Goal: Task Accomplishment & Management: Manage account settings

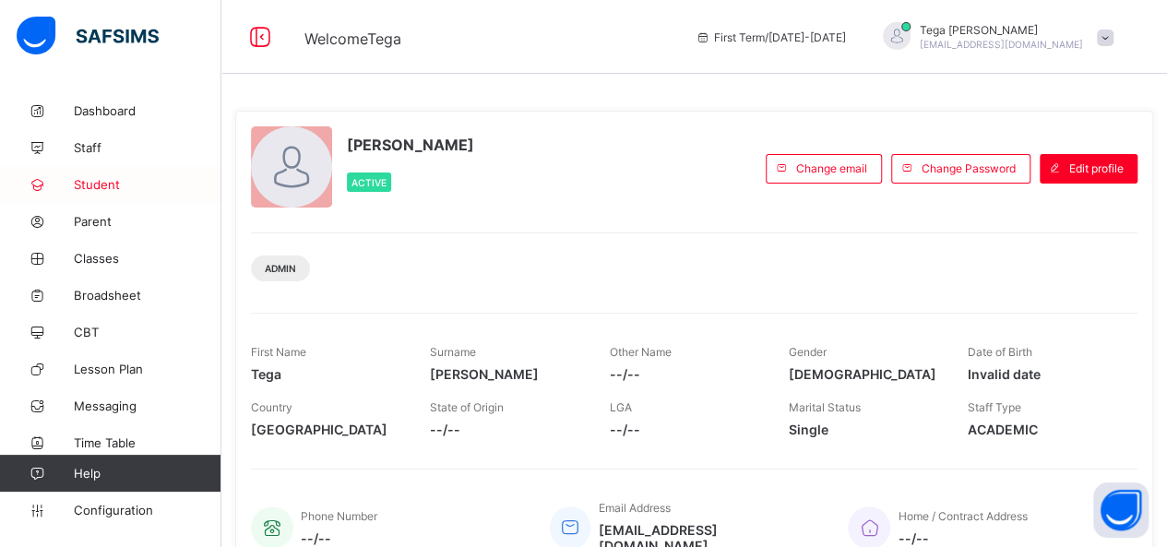
click at [106, 180] on span "Student" at bounding box center [148, 184] width 148 height 15
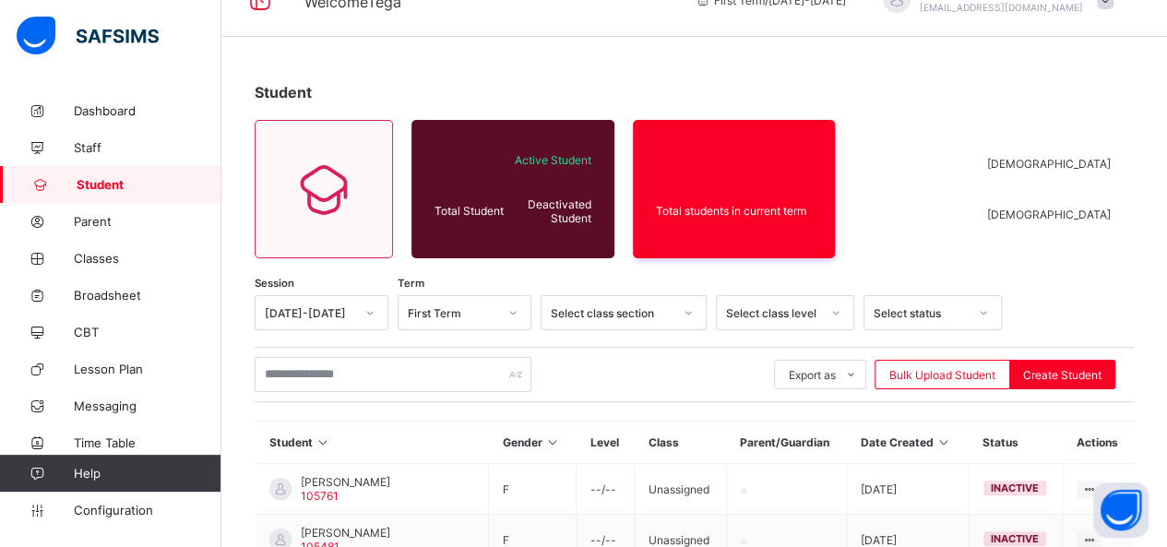
scroll to position [74, 0]
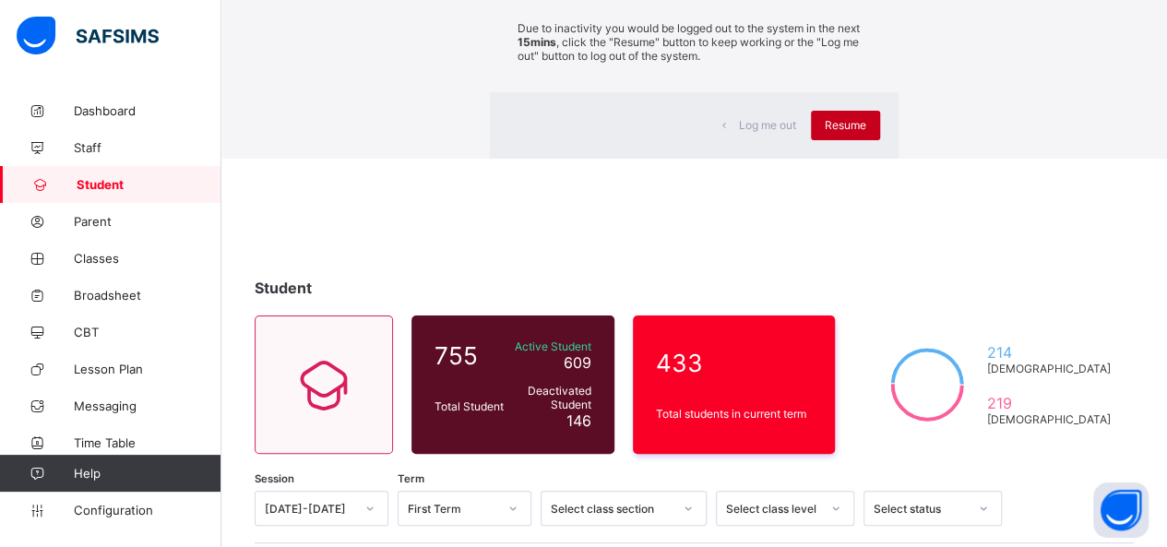
click at [811, 140] on div "Resume" at bounding box center [845, 126] width 69 height 30
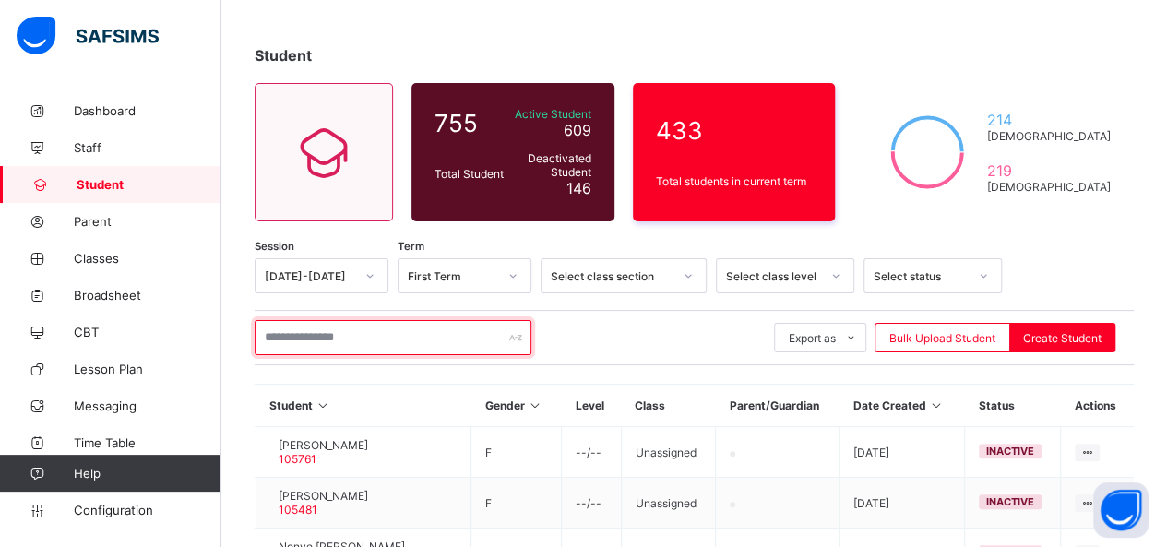
click at [362, 341] on input "text" at bounding box center [393, 337] width 277 height 35
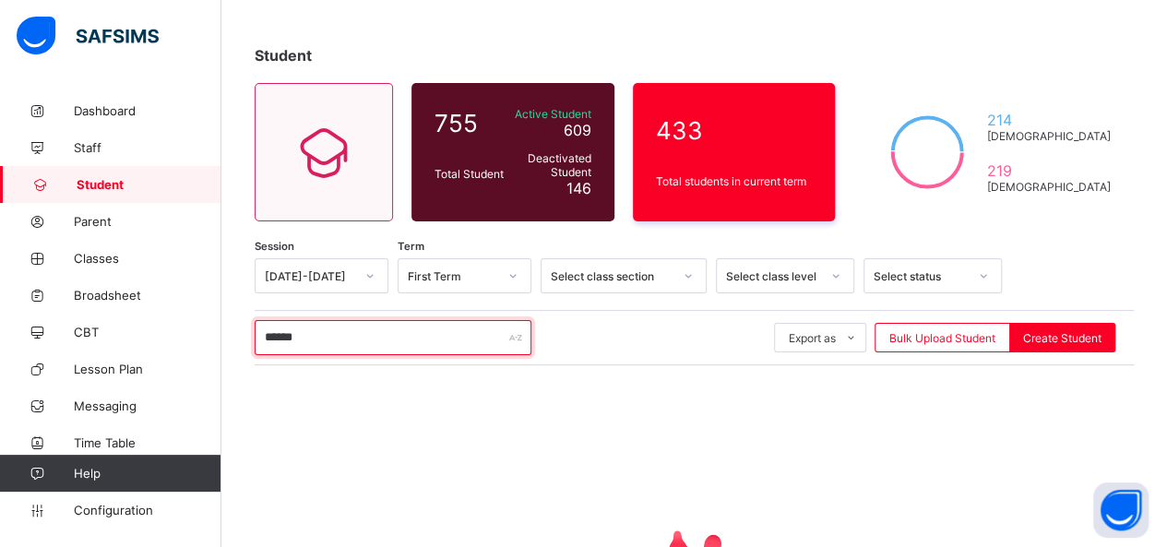
scroll to position [268, 0]
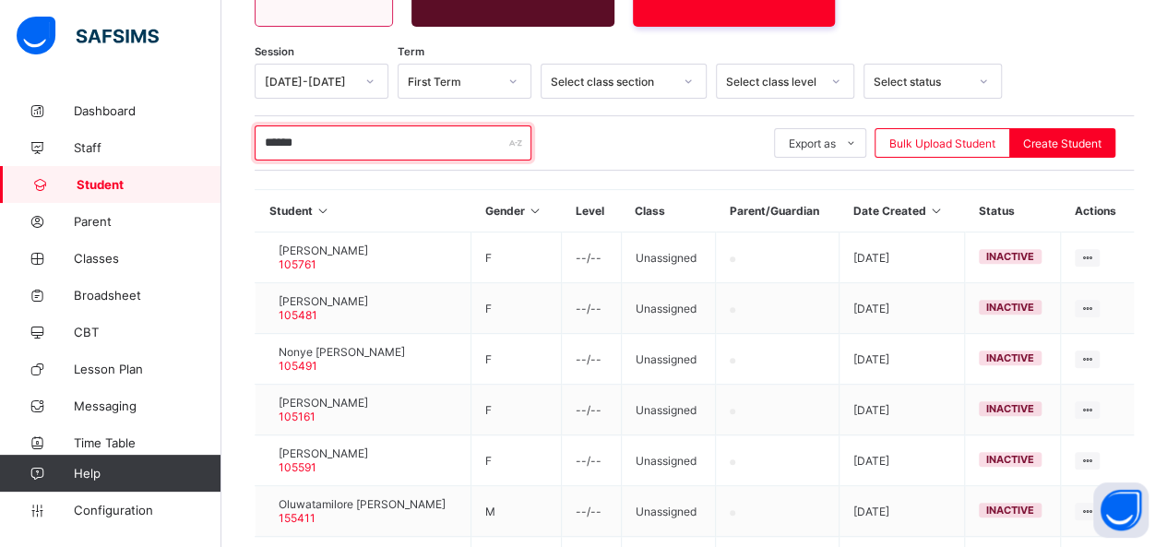
click at [457, 147] on input "******" at bounding box center [393, 142] width 277 height 35
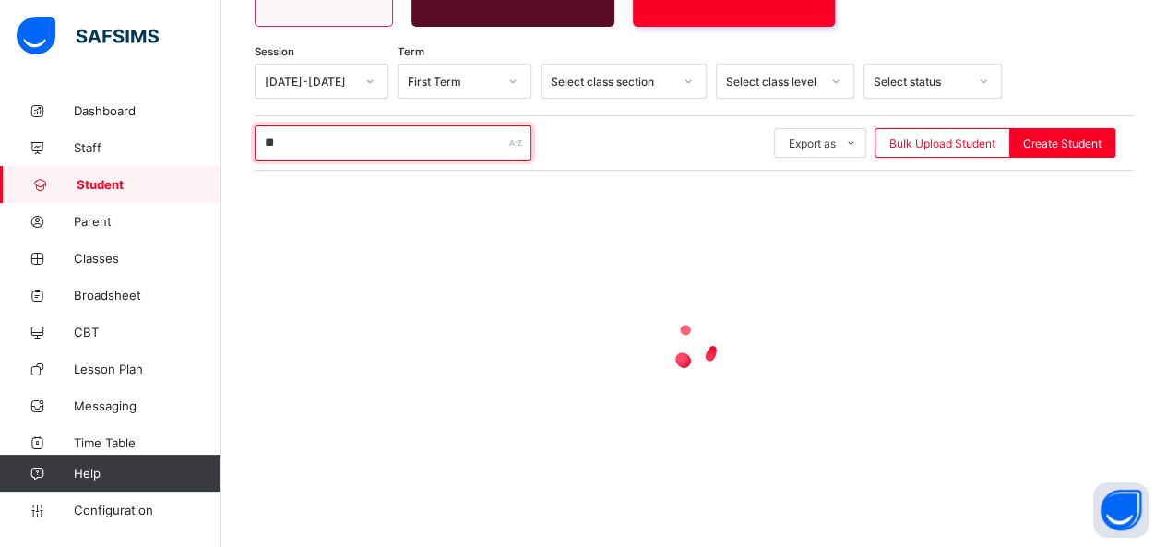
type input "*"
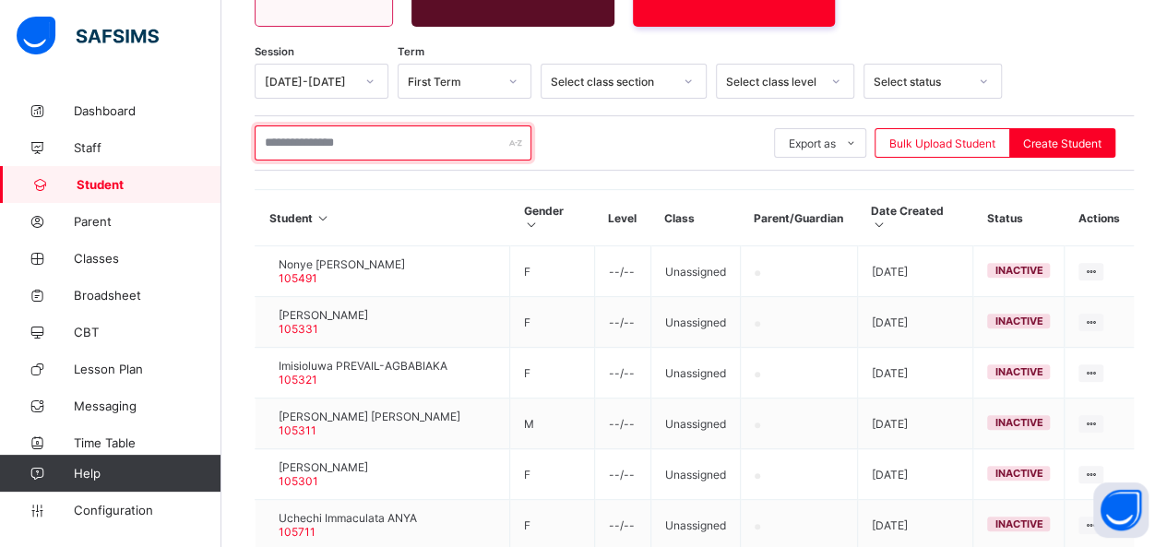
click at [294, 141] on input "text" at bounding box center [393, 142] width 277 height 35
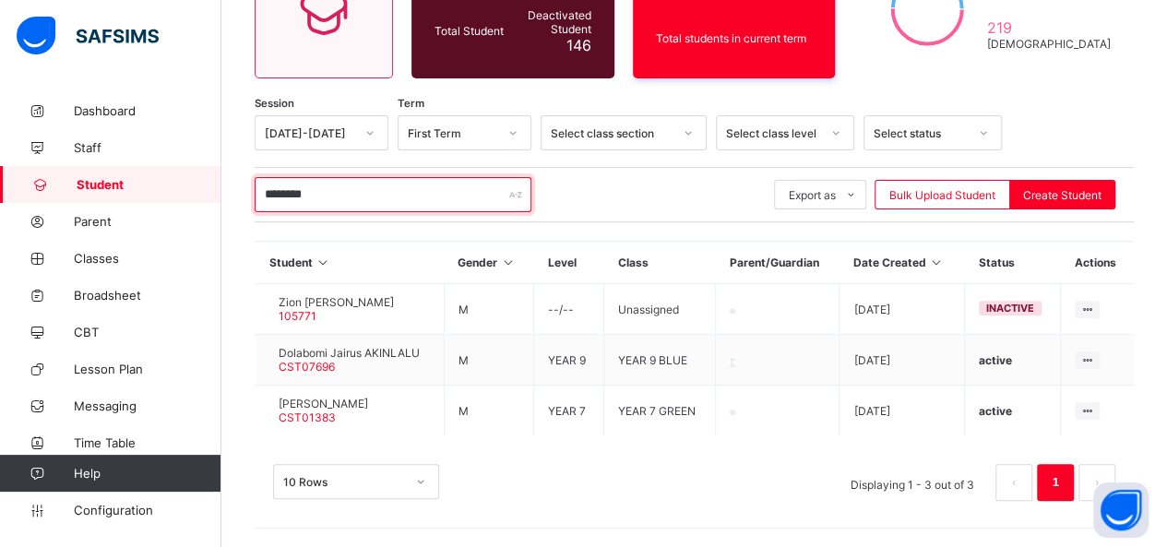
scroll to position [216, 0]
click at [343, 206] on input "********" at bounding box center [393, 195] width 277 height 35
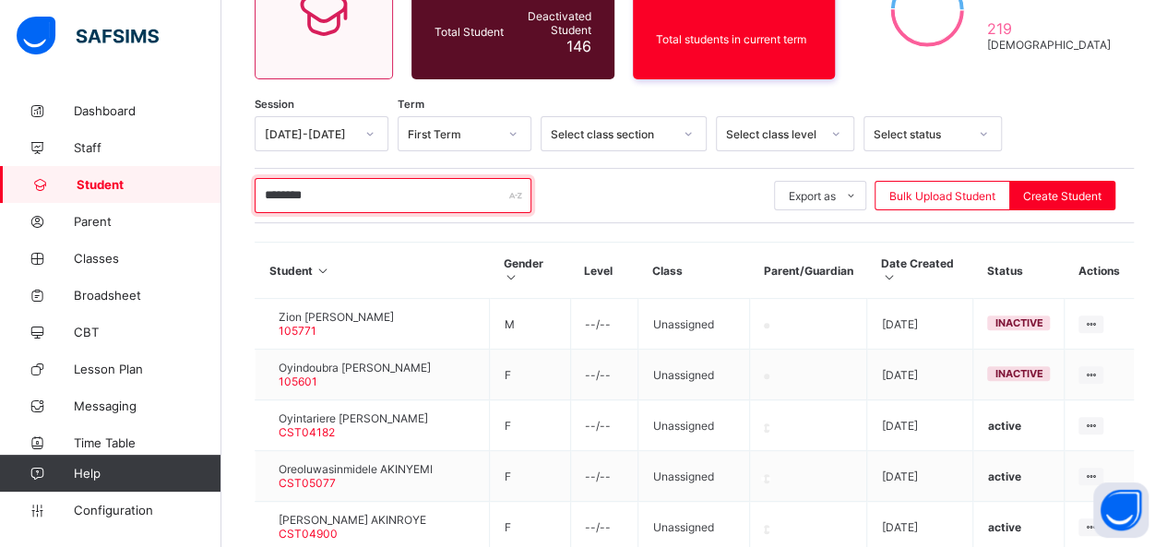
scroll to position [619, 0]
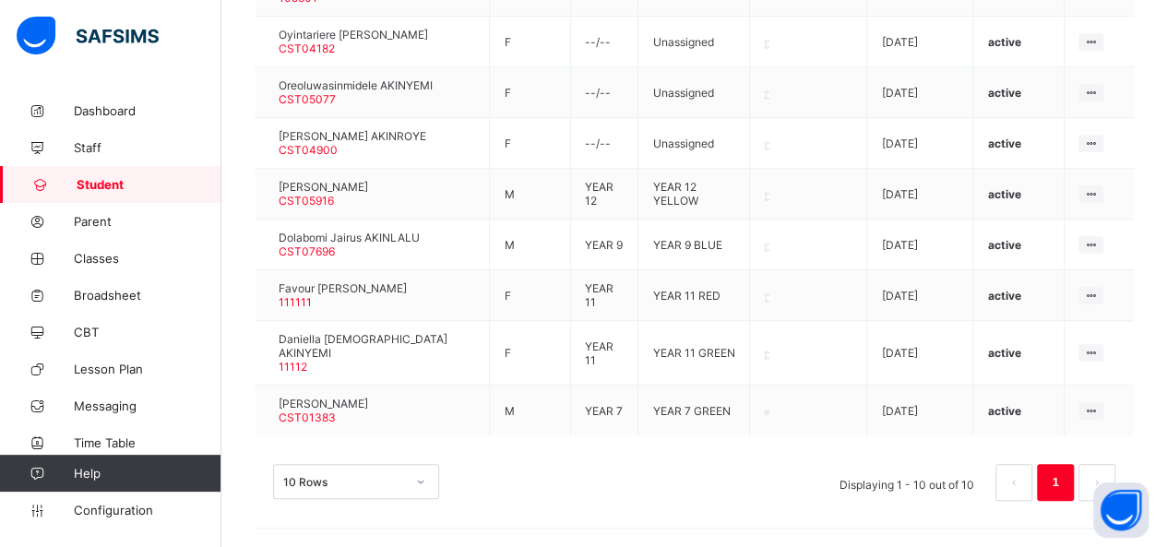
type input "********"
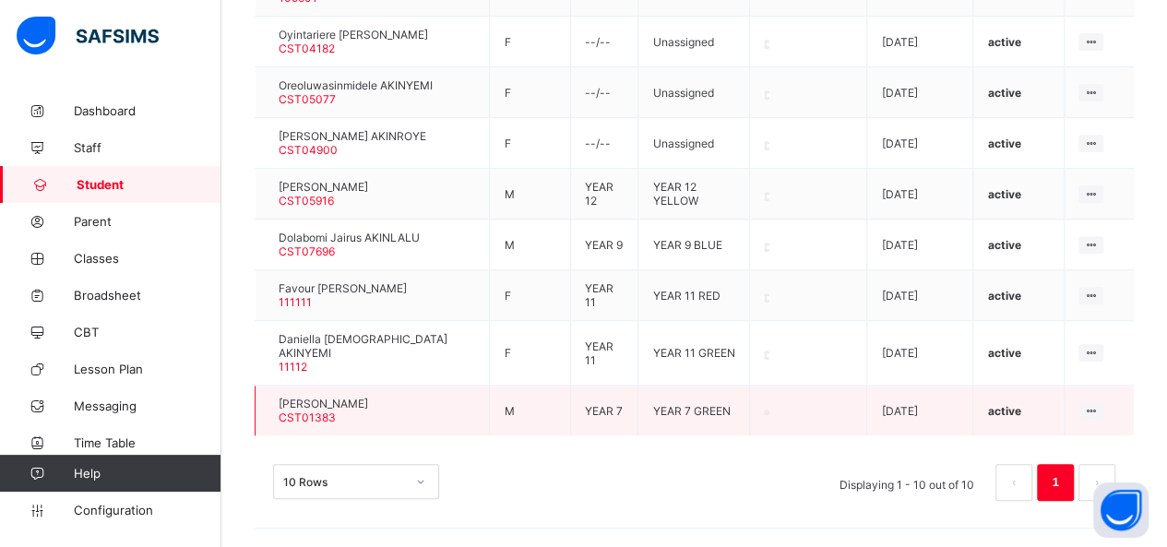
click at [368, 405] on span "[PERSON_NAME]" at bounding box center [323, 404] width 89 height 14
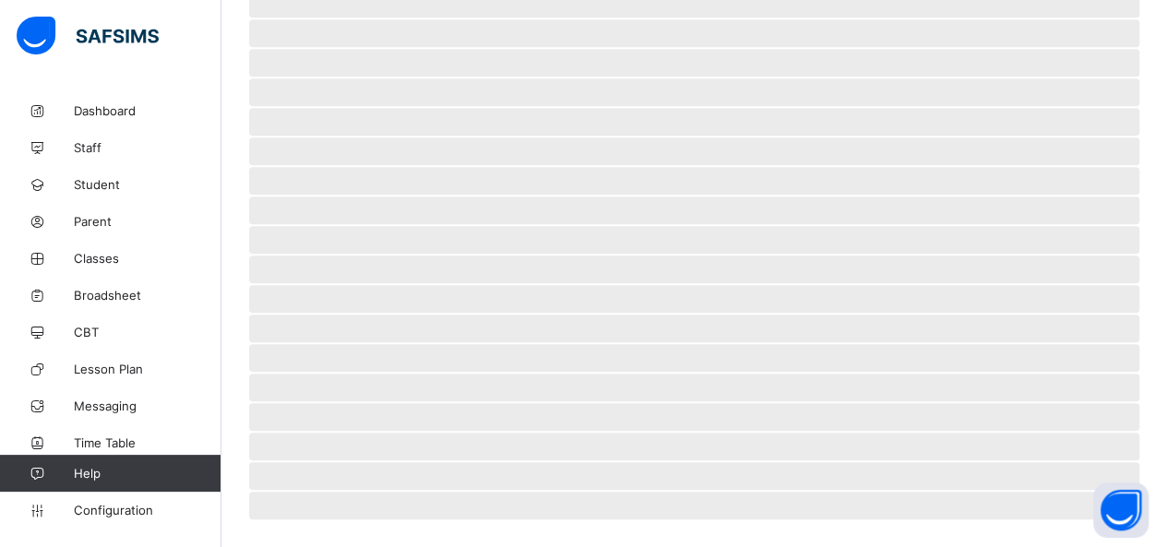
scroll to position [444, 0]
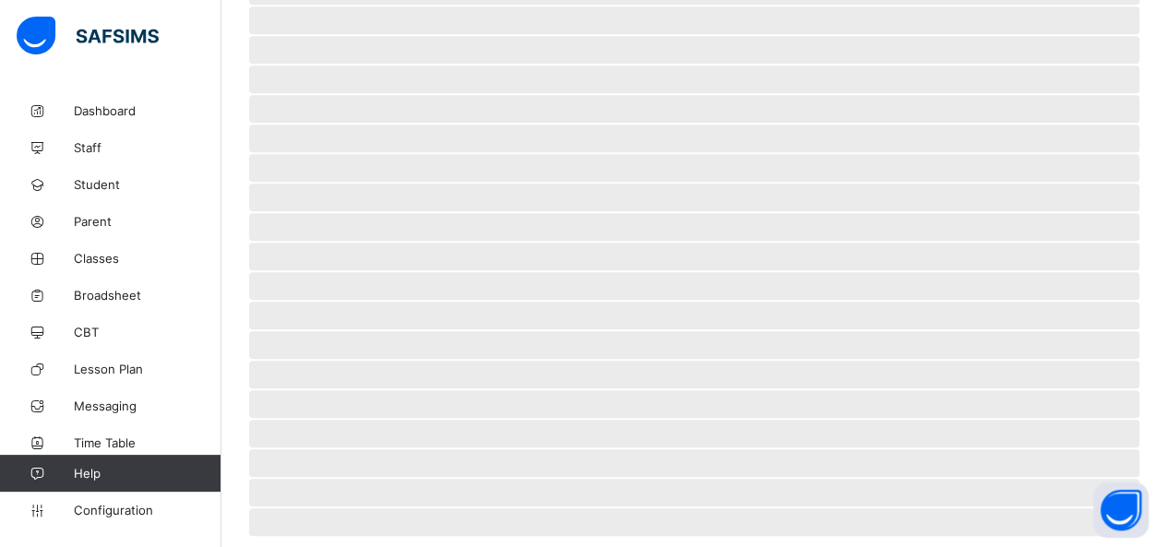
click at [382, 420] on span "‌" at bounding box center [694, 434] width 890 height 28
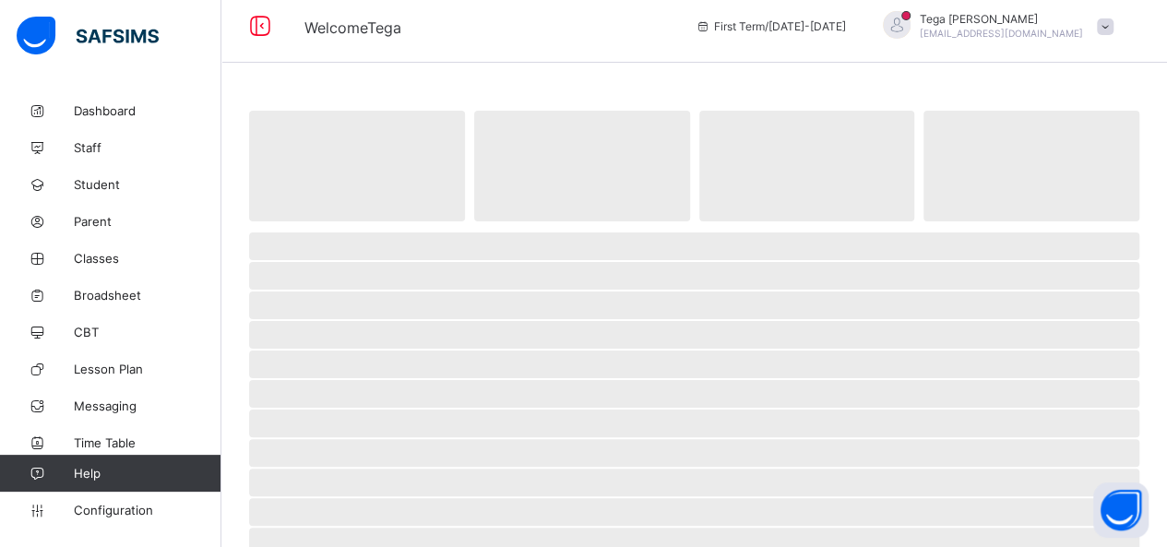
scroll to position [0, 0]
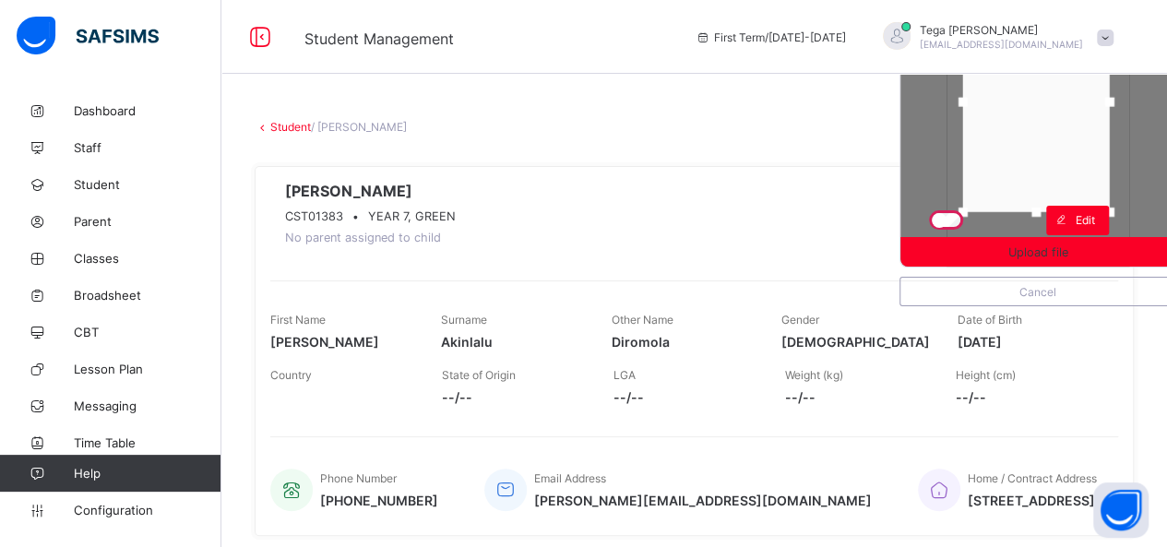
drag, startPoint x: 1058, startPoint y: 115, endPoint x: 1056, endPoint y: 78, distance: 36.9
click at [1056, 78] on div at bounding box center [1036, 102] width 147 height 220
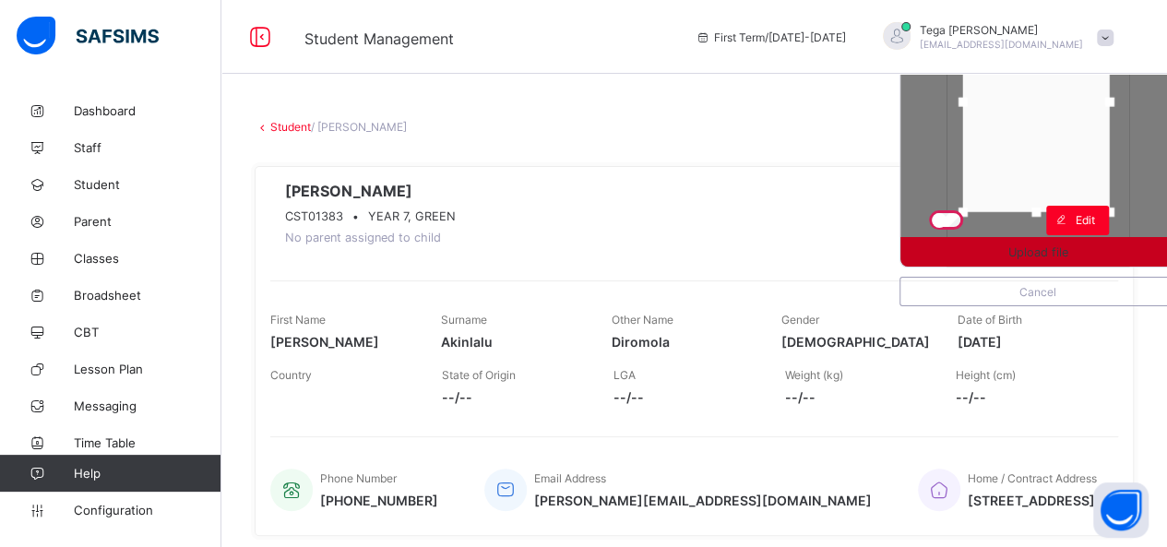
click at [1055, 245] on span "Upload file" at bounding box center [1038, 252] width 60 height 14
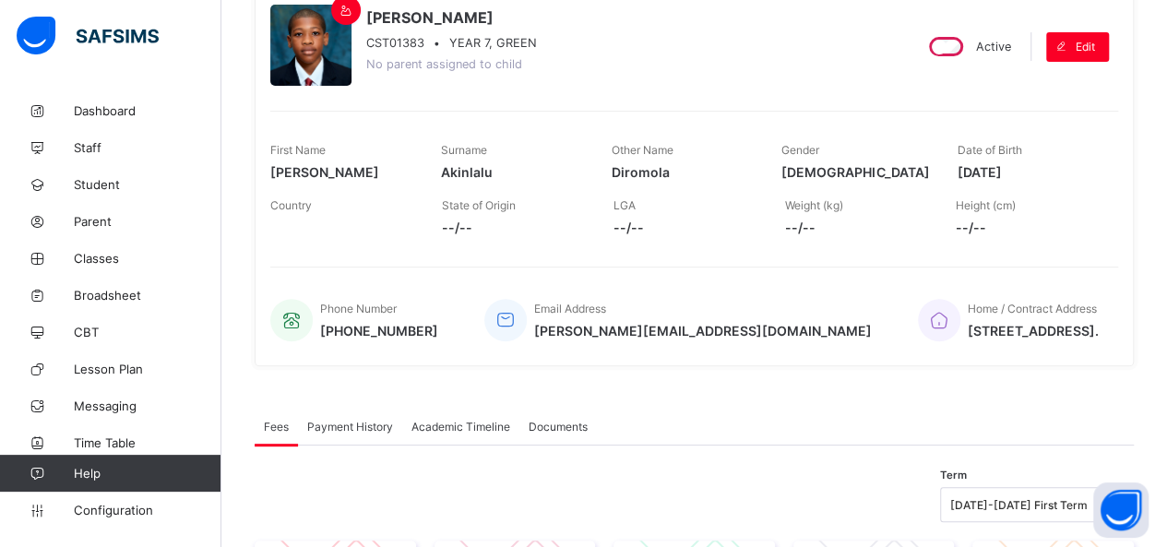
scroll to position [184, 0]
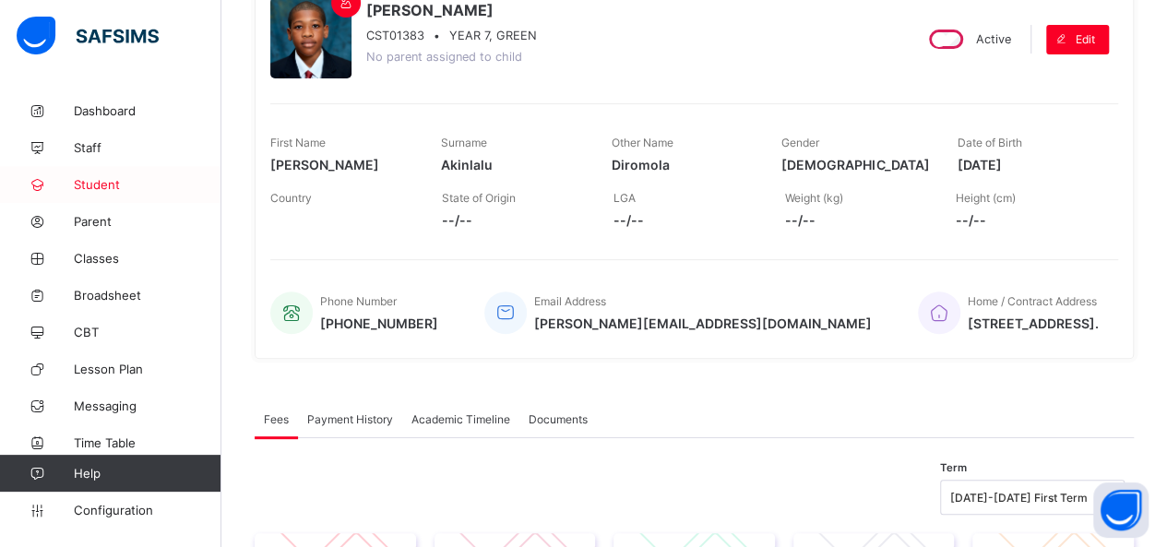
click at [103, 181] on span "Student" at bounding box center [148, 184] width 148 height 15
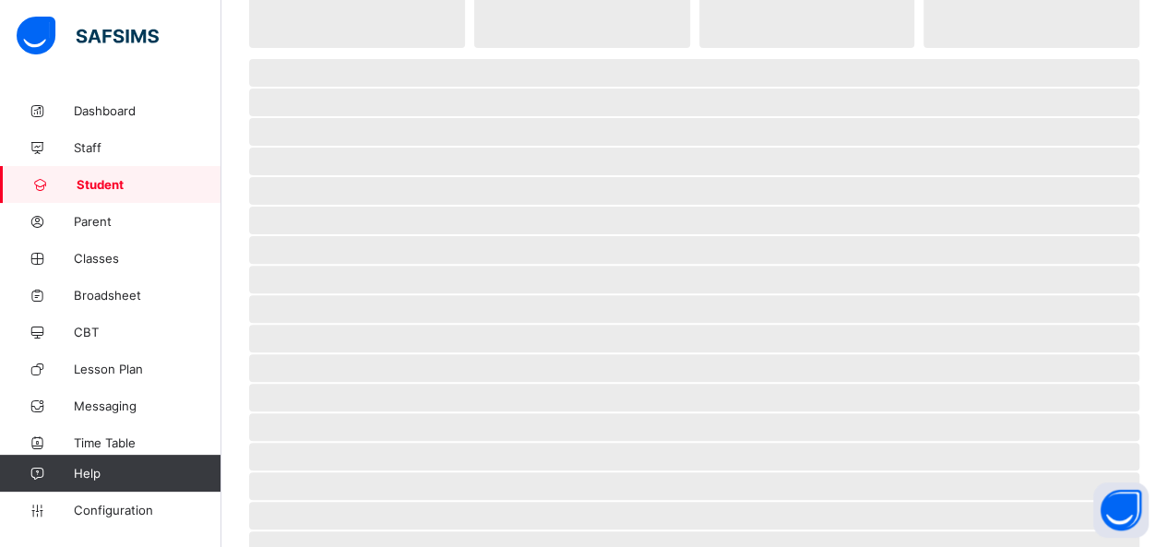
click at [103, 181] on span "Student" at bounding box center [149, 184] width 145 height 15
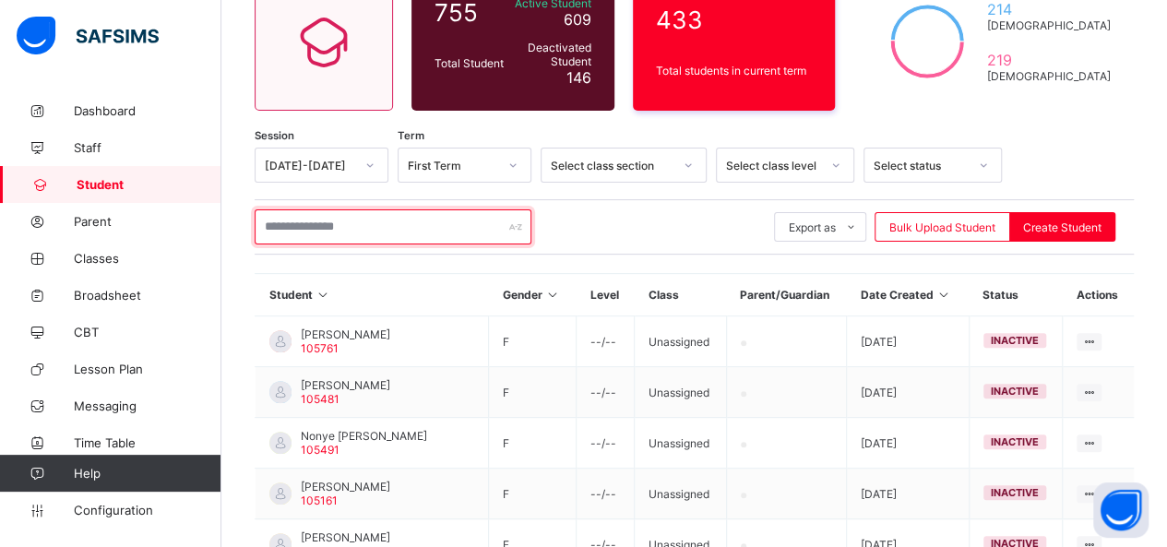
click at [314, 233] on input "text" at bounding box center [393, 226] width 277 height 35
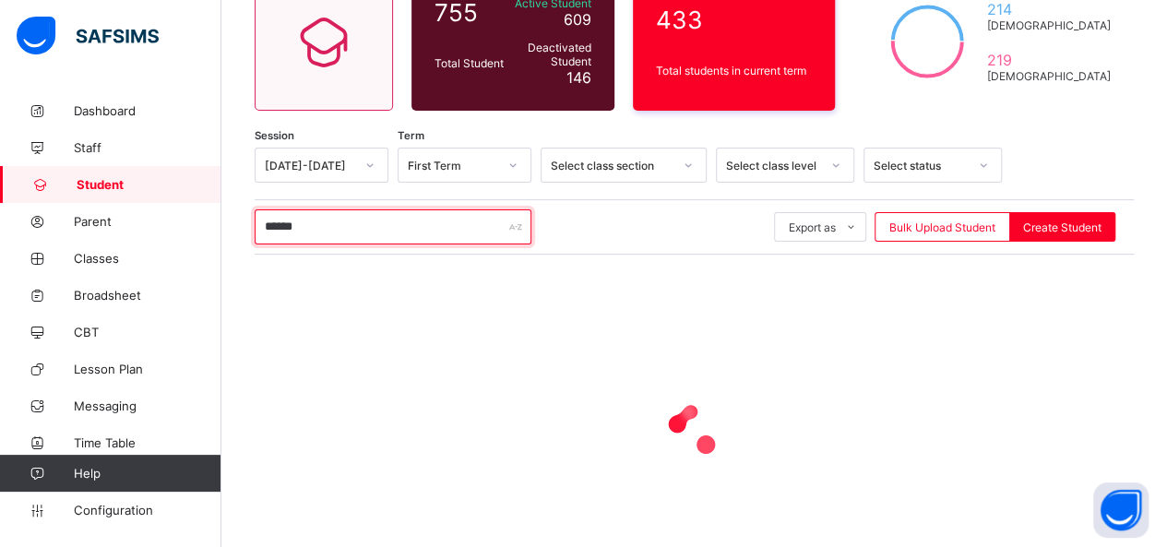
type input "******"
click at [314, 233] on input "******" at bounding box center [393, 226] width 277 height 35
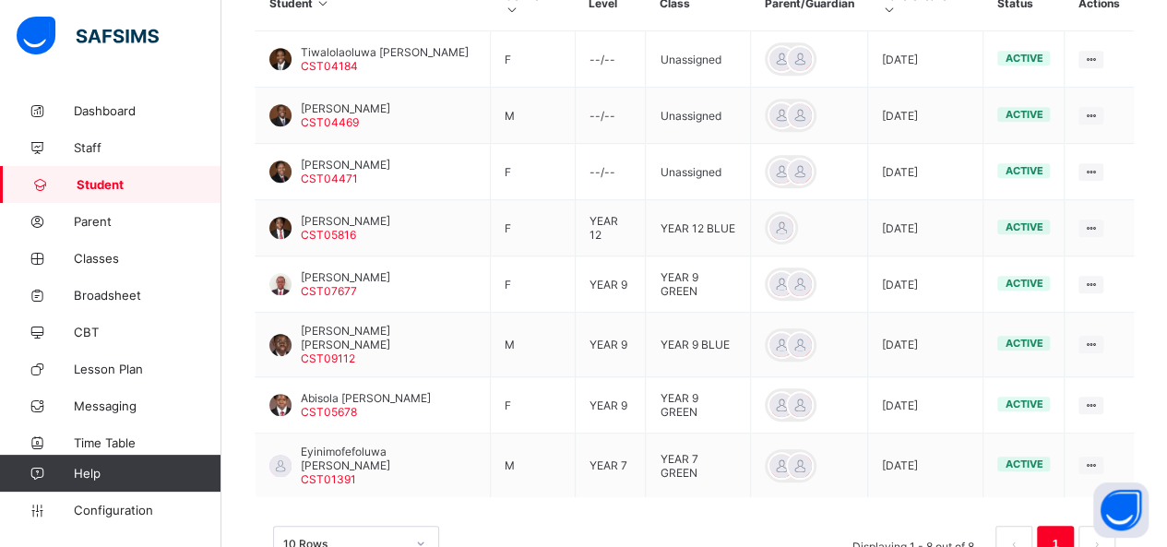
scroll to position [509, 0]
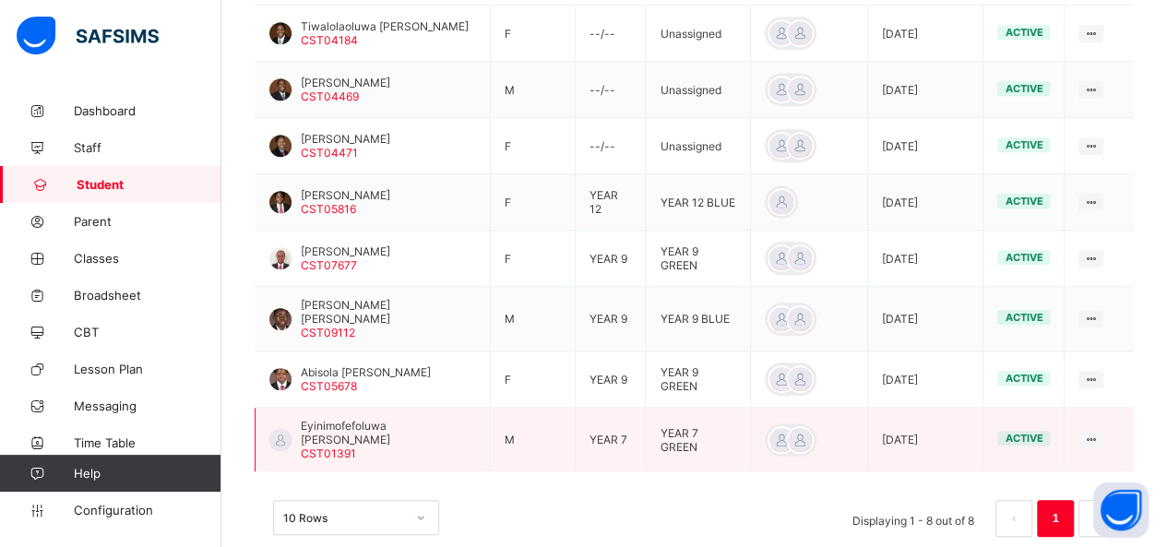
click at [412, 419] on span "Eyinimofefoluwa Daniels Abiola" at bounding box center [388, 433] width 175 height 28
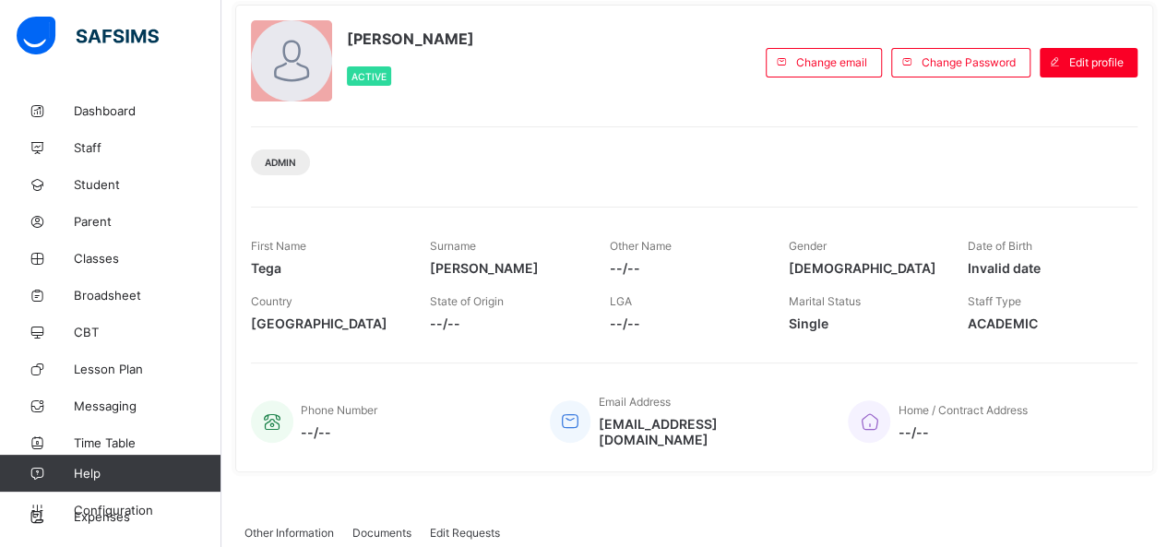
scroll to position [111, 0]
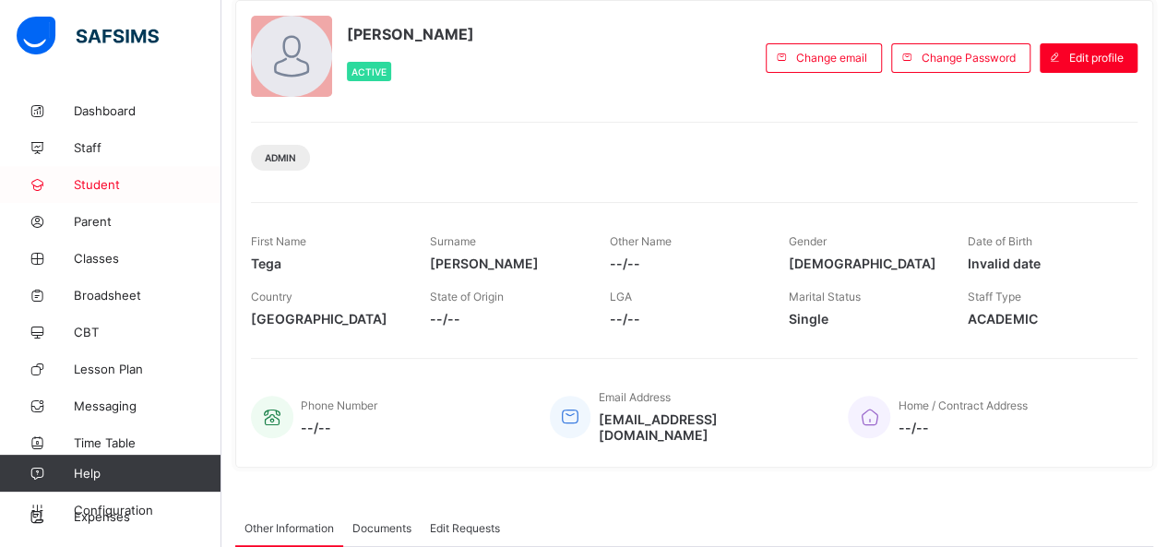
click at [108, 179] on span "Student" at bounding box center [148, 184] width 148 height 15
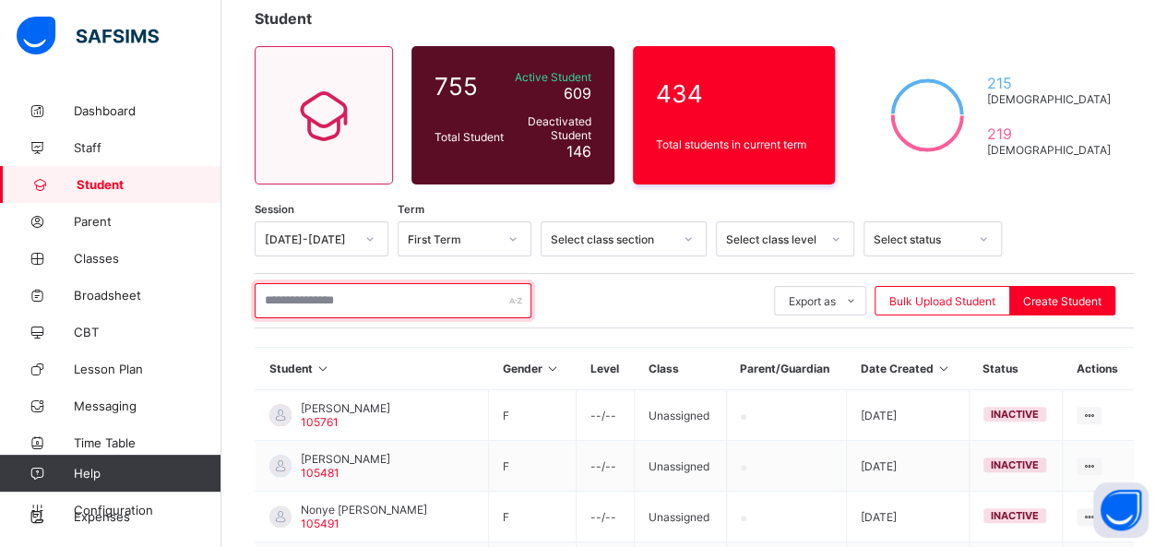
click at [306, 308] on input "text" at bounding box center [393, 300] width 277 height 35
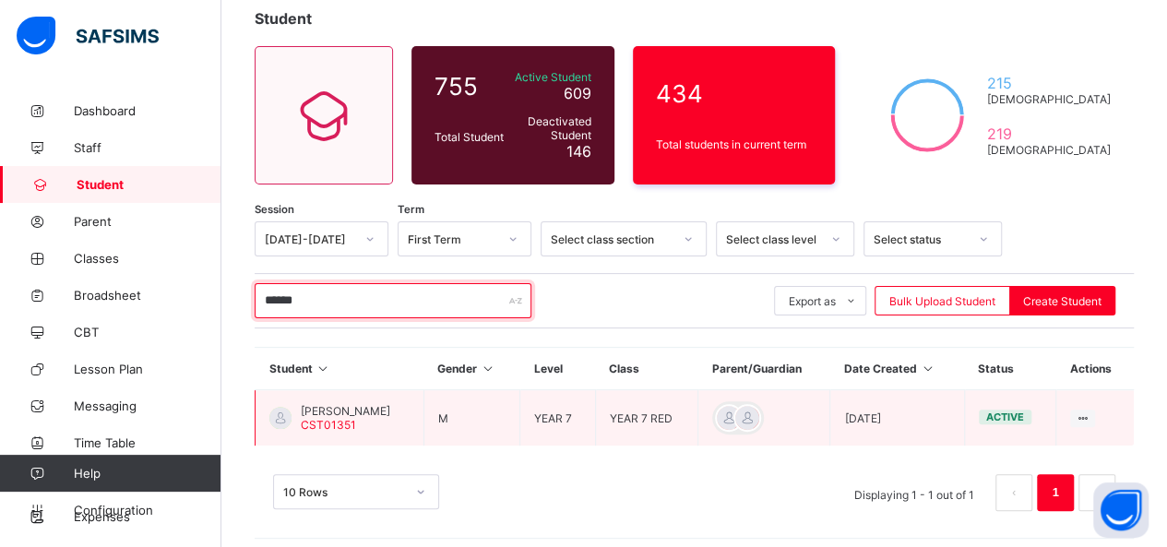
type input "******"
click at [390, 409] on span "Angelo Longsam Shaiyen" at bounding box center [345, 411] width 89 height 14
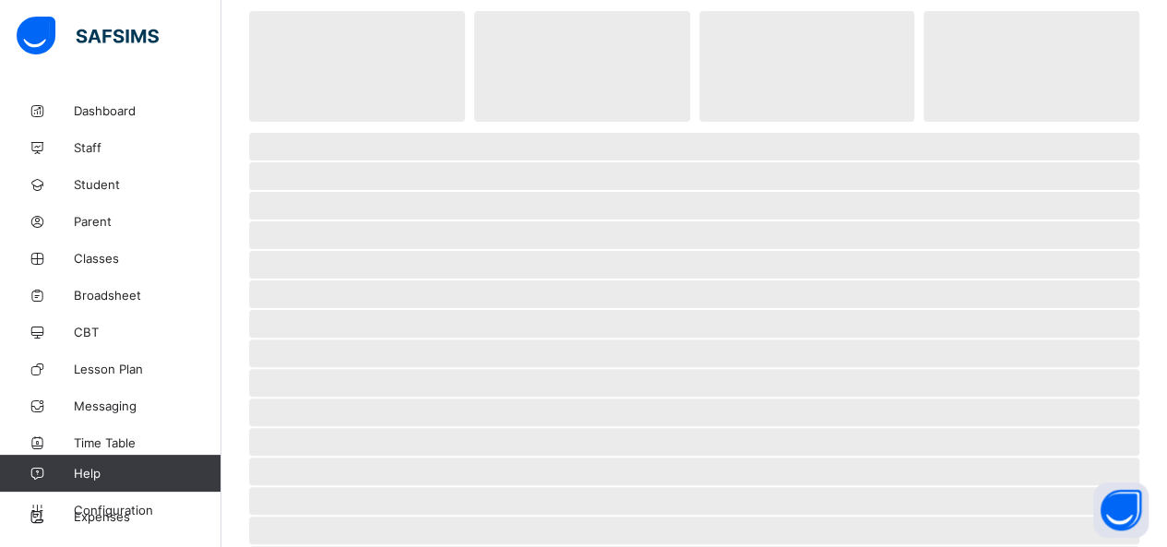
click at [393, 409] on span "‌" at bounding box center [694, 412] width 890 height 28
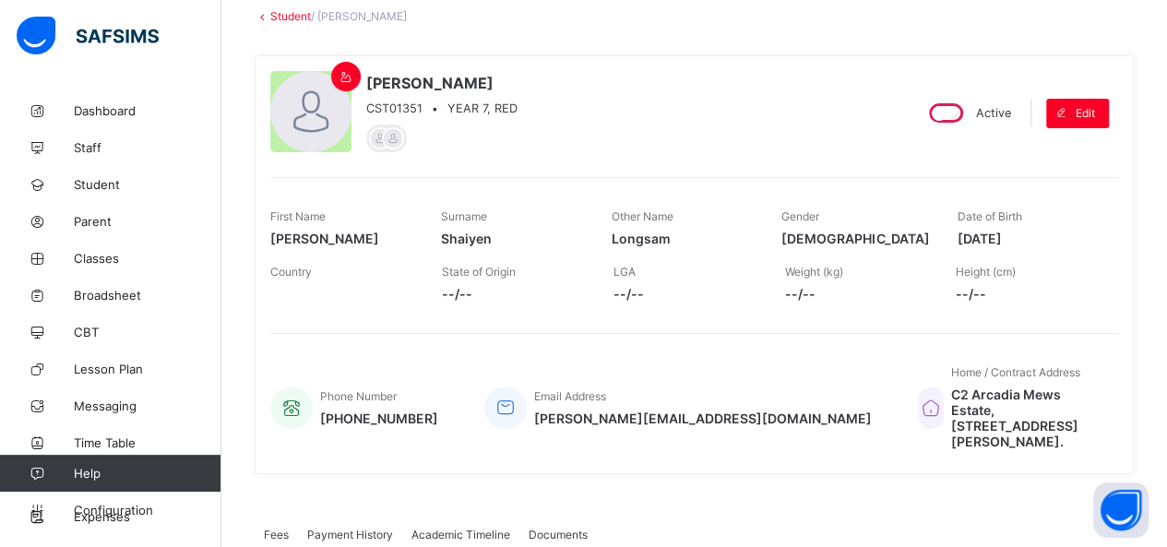
scroll to position [74, 0]
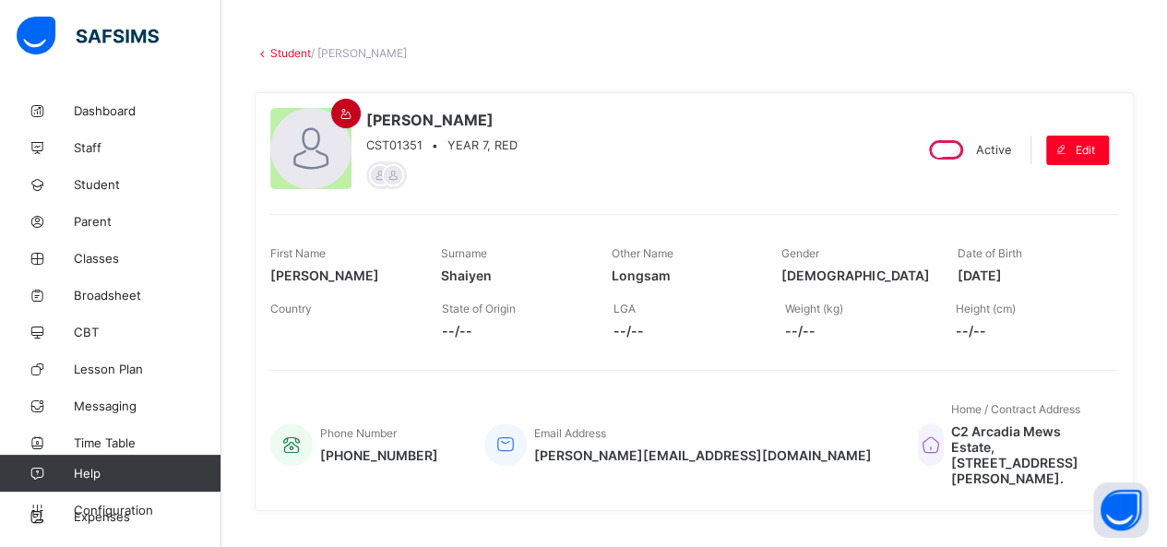
click at [340, 107] on icon at bounding box center [346, 114] width 16 height 14
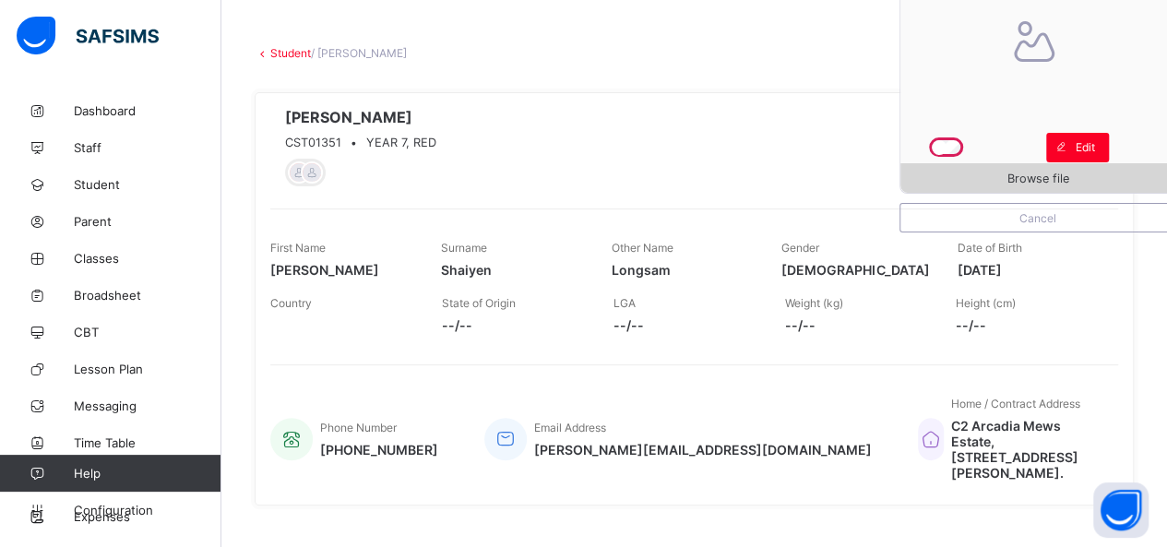
click at [1052, 172] on span "Browse file" at bounding box center [1038, 179] width 62 height 14
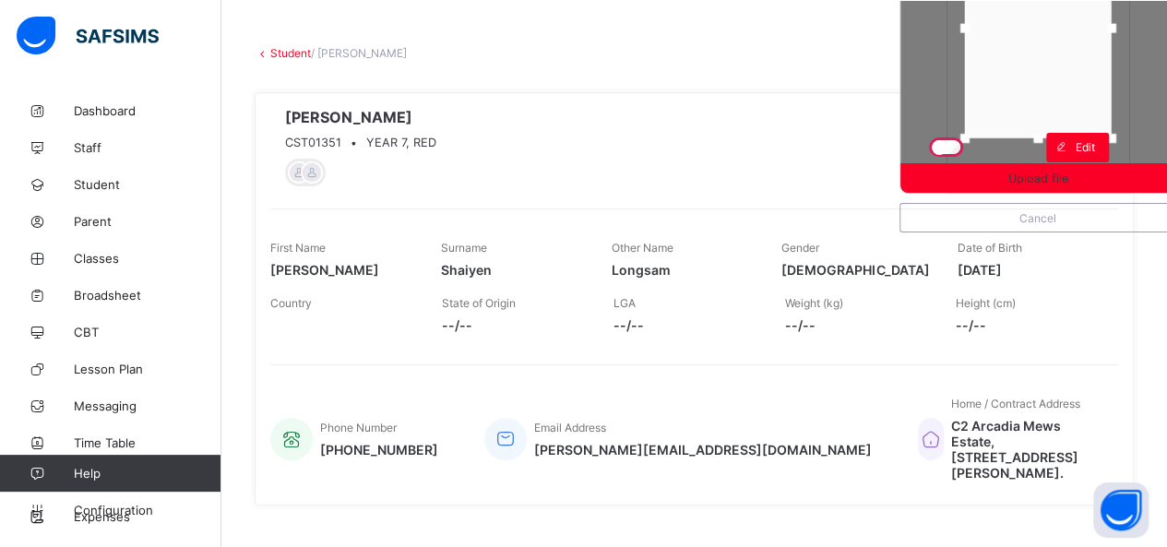
drag, startPoint x: 1042, startPoint y: 34, endPoint x: 1042, endPoint y: -3, distance: 36.9
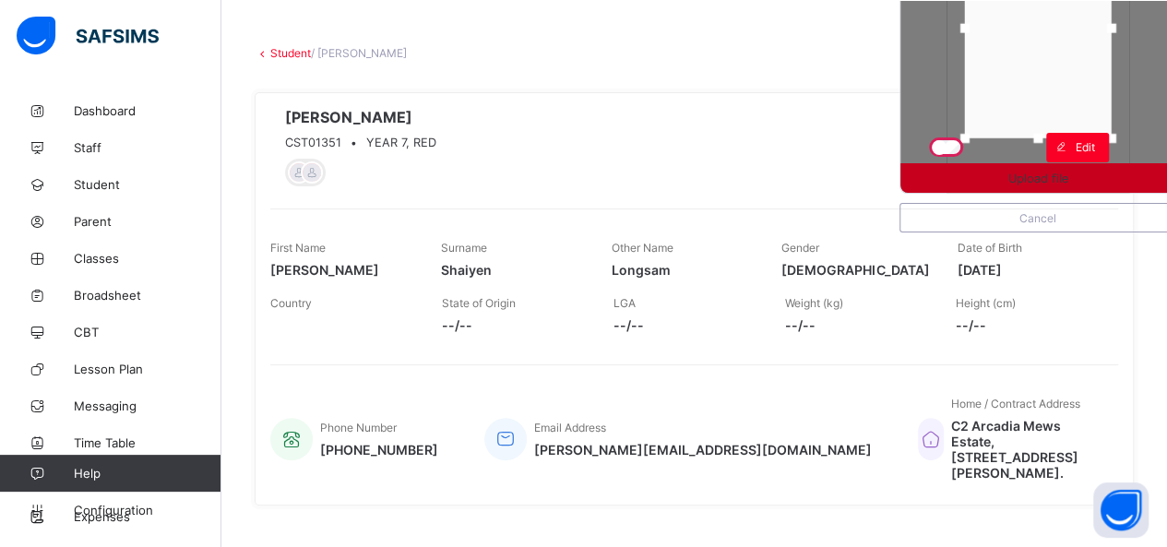
click at [1044, 173] on span "Upload file" at bounding box center [1038, 179] width 60 height 14
